Goal: Transaction & Acquisition: Purchase product/service

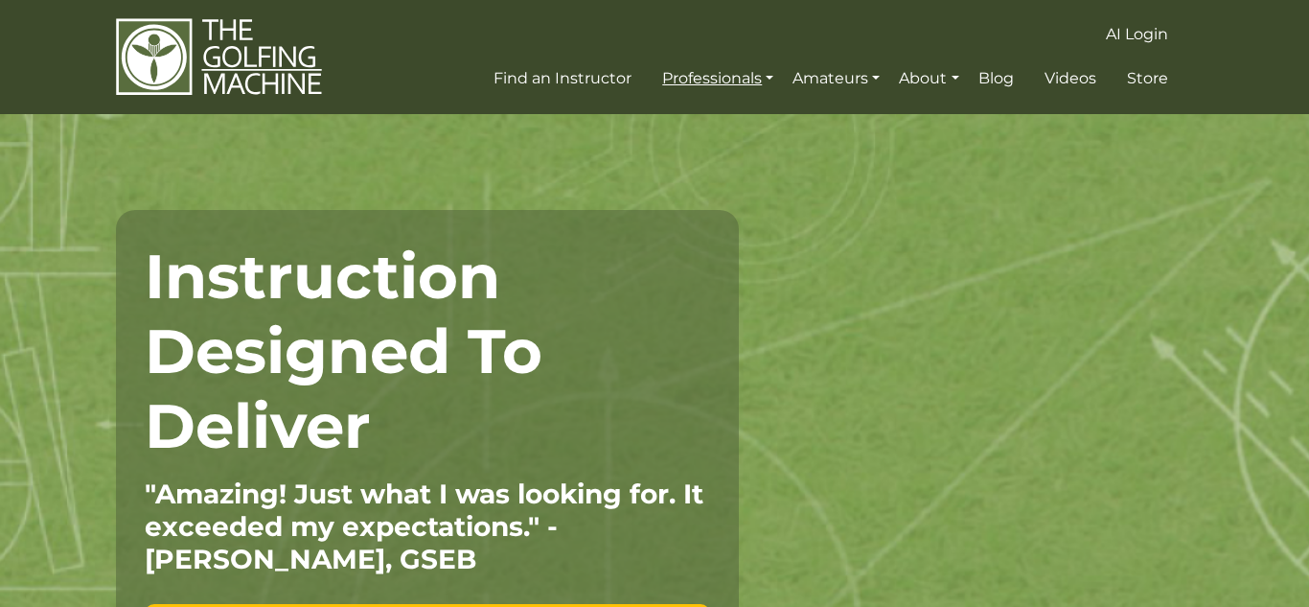
click at [751, 86] on link "Professionals" at bounding box center [718, 78] width 121 height 35
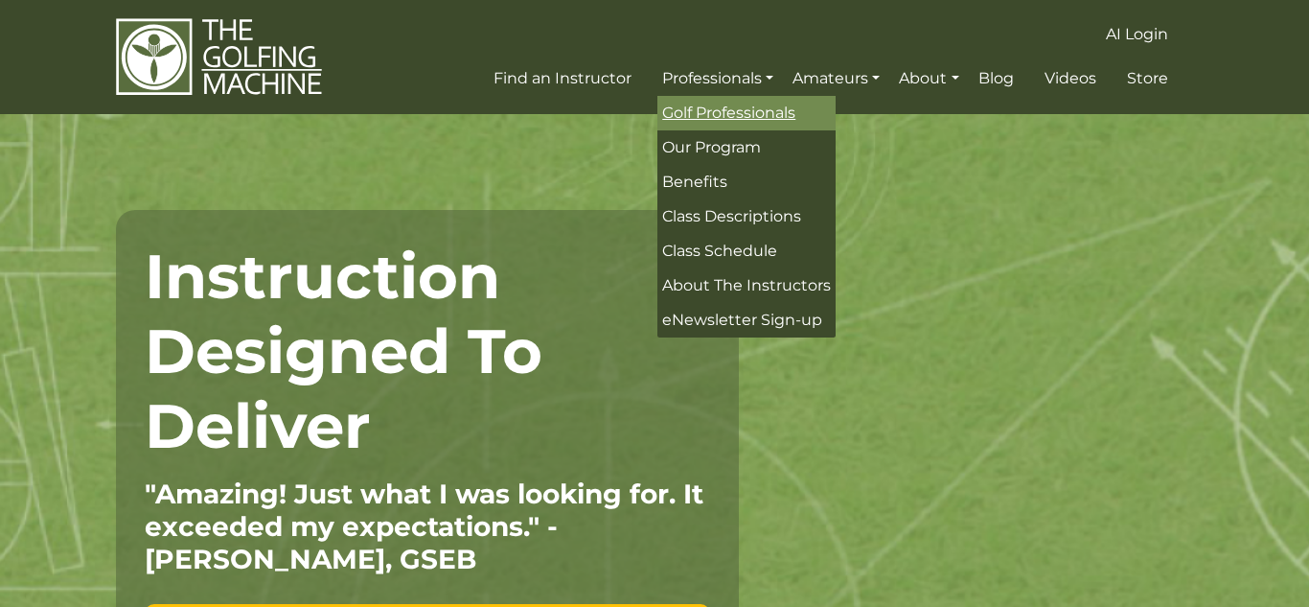
click at [787, 119] on span "Golf Professionals" at bounding box center [728, 113] width 133 height 18
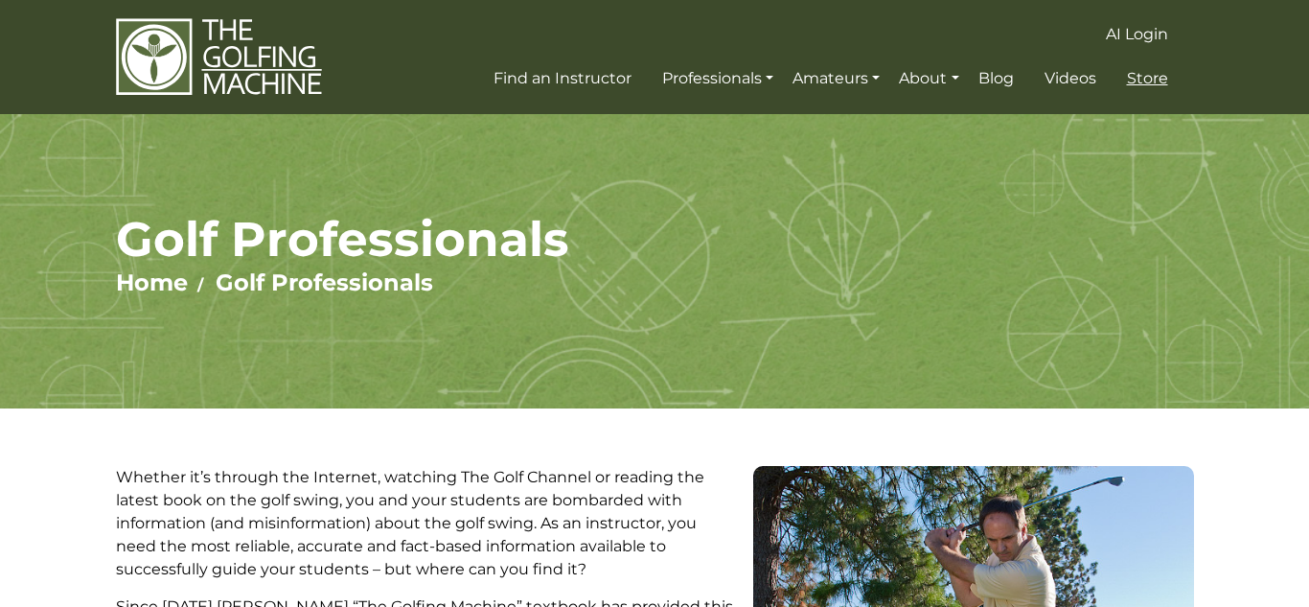
click at [1156, 81] on span "Store" at bounding box center [1147, 78] width 41 height 18
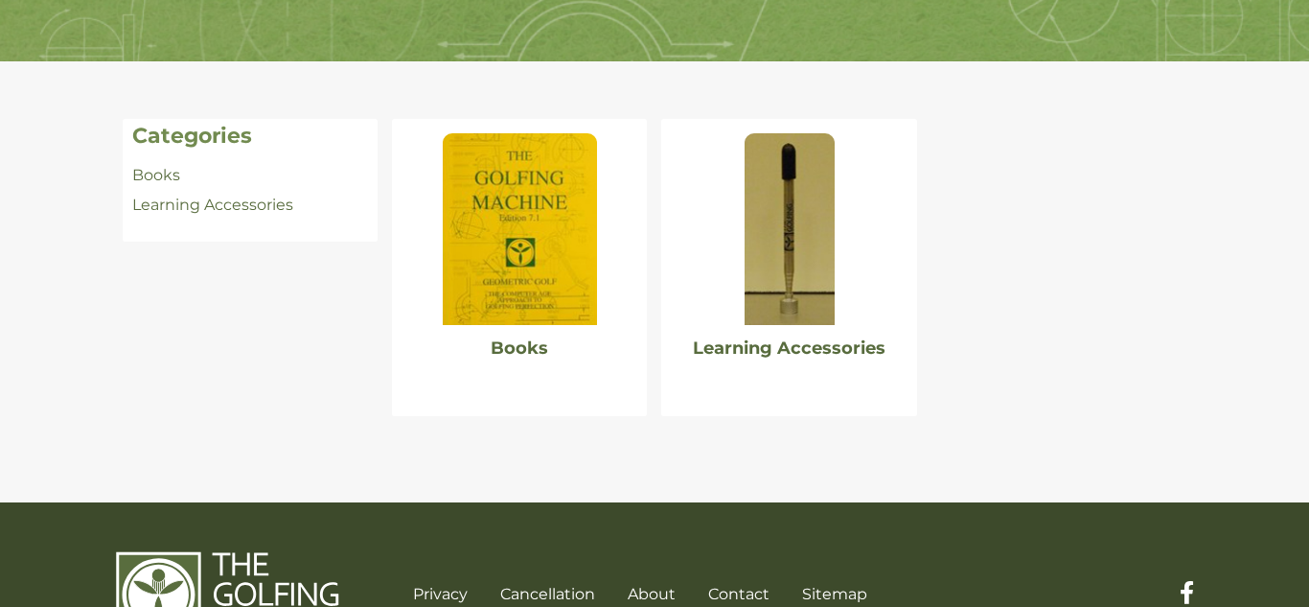
scroll to position [427, 0]
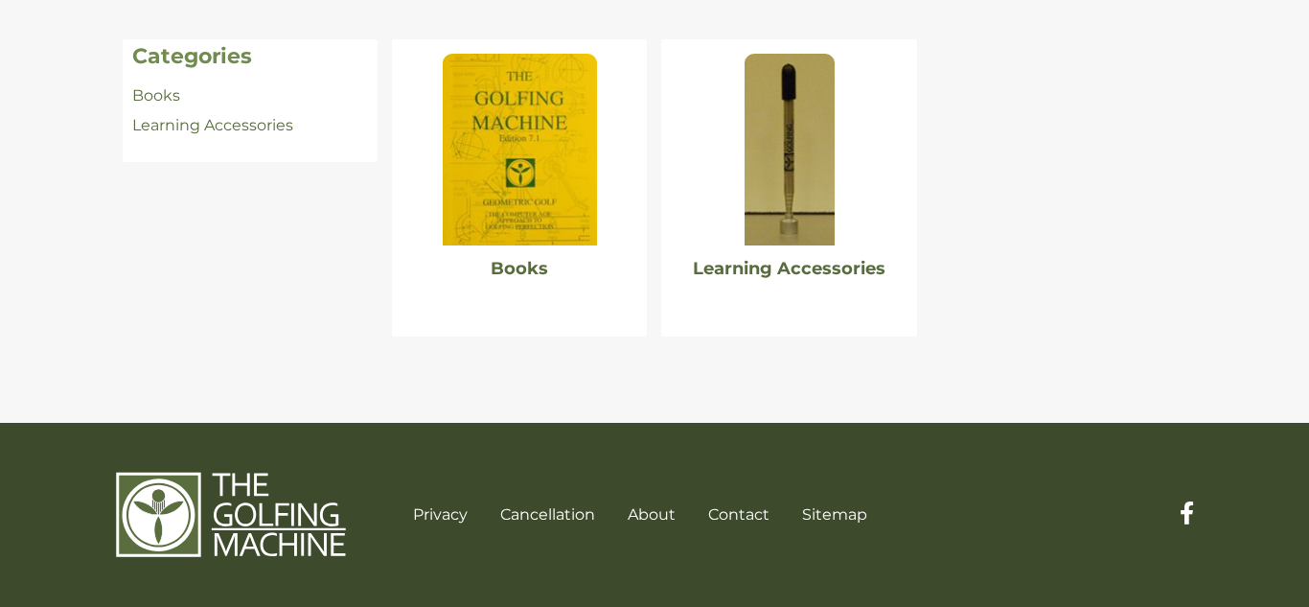
click at [581, 230] on img at bounding box center [519, 150] width 153 height 192
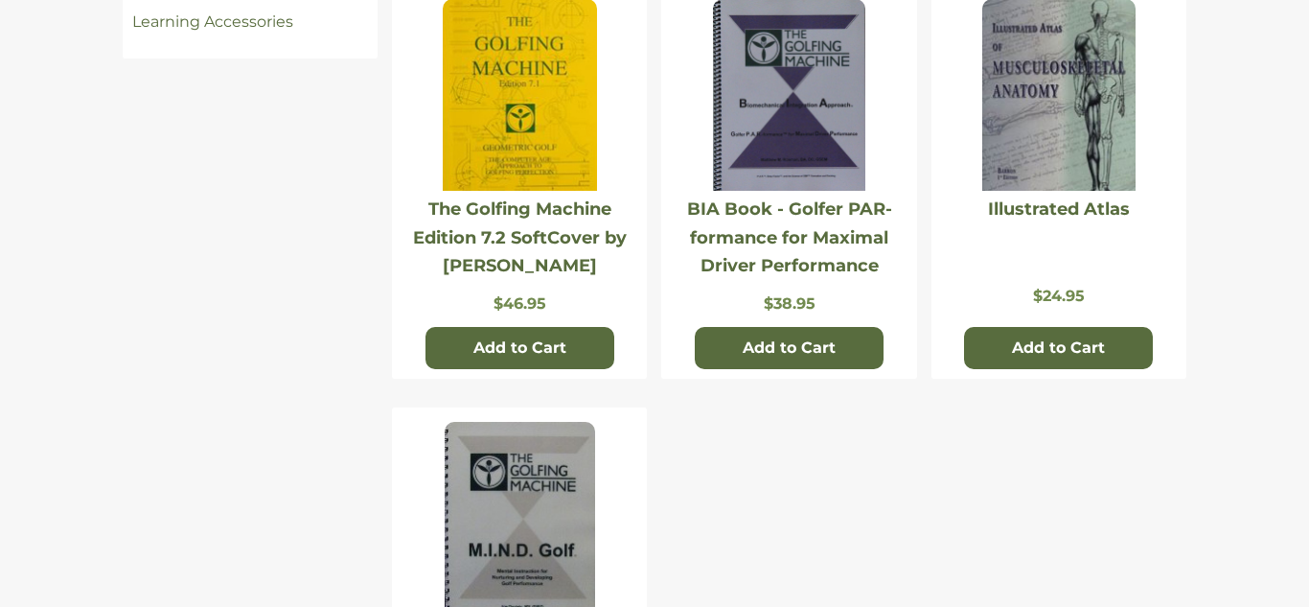
scroll to position [561, 0]
